Goal: Find specific page/section: Find specific page/section

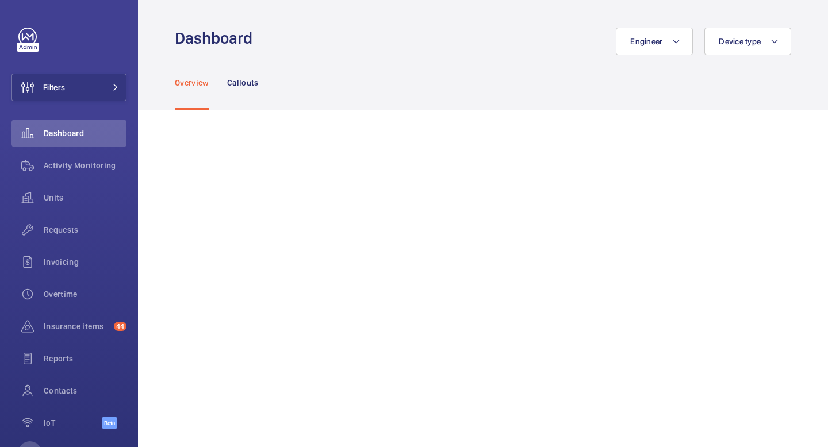
scroll to position [51, 0]
click at [99, 72] on div "Filters Dashboard Activity Monitoring Units Requests Invoicing Overtime Insuran…" at bounding box center [68, 235] width 115 height 414
click at [99, 85] on button "Filters" at bounding box center [68, 88] width 115 height 28
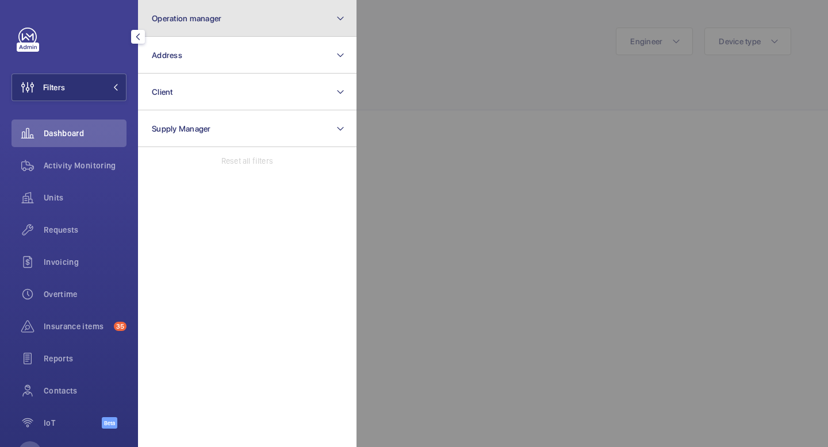
click at [195, 30] on button "Operation manager" at bounding box center [247, 18] width 218 height 37
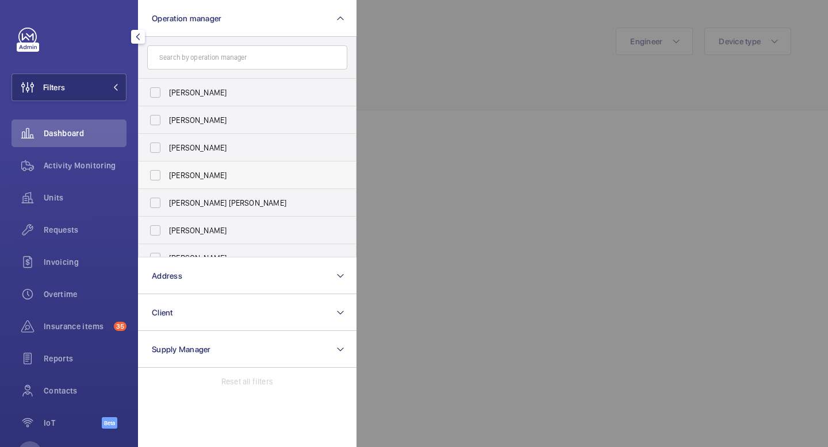
scroll to position [43, 0]
